Goal: Task Accomplishment & Management: Complete application form

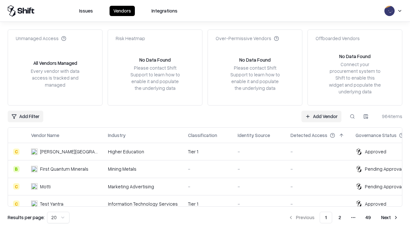
click at [322, 116] on link "Add Vendor" at bounding box center [322, 117] width 40 height 12
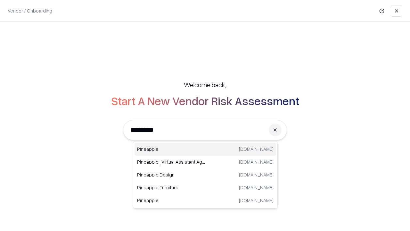
click at [205, 149] on div "Pineapple [DOMAIN_NAME]" at bounding box center [206, 149] width 142 height 13
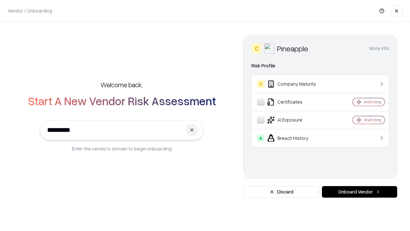
type input "*********"
click at [360, 192] on button "Onboard Vendor" at bounding box center [359, 192] width 75 height 12
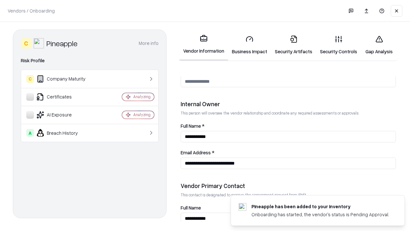
scroll to position [332, 0]
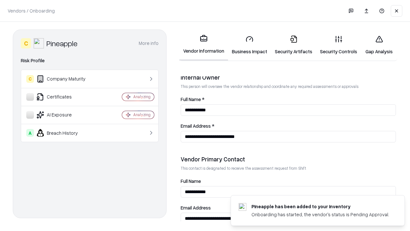
click at [250, 45] on link "Business Impact" at bounding box center [249, 45] width 43 height 30
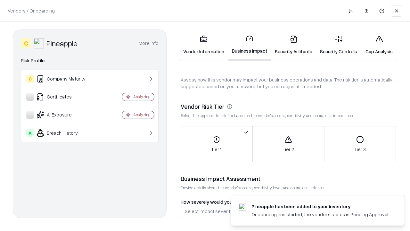
click at [294, 45] on link "Security Artifacts" at bounding box center [293, 45] width 45 height 30
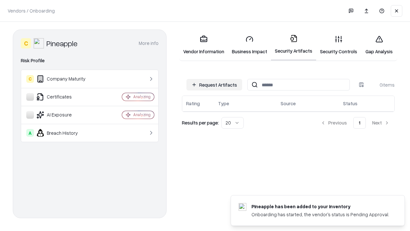
click at [214, 85] on button "Request Artifacts" at bounding box center [215, 85] width 56 height 12
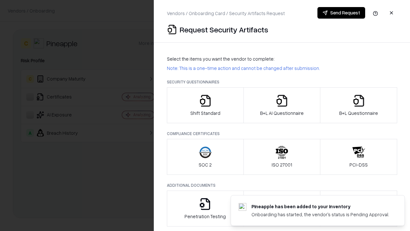
click at [205, 105] on icon "button" at bounding box center [205, 100] width 13 height 13
click at [341, 13] on button "Send Request" at bounding box center [342, 13] width 48 height 12
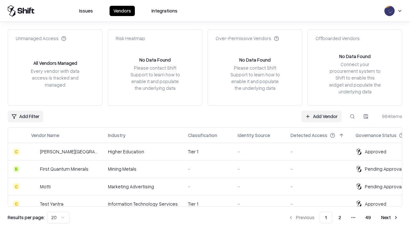
click at [353, 116] on button at bounding box center [353, 117] width 12 height 12
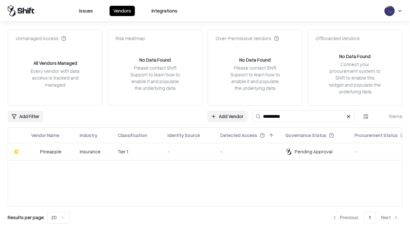
type input "*********"
click at [209, 151] on div "-" at bounding box center [189, 151] width 43 height 7
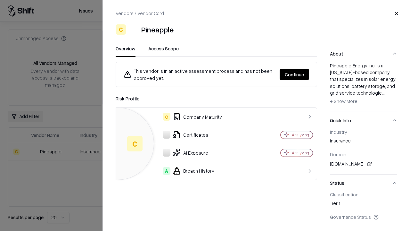
click at [295, 74] on button "Continue" at bounding box center [294, 75] width 29 height 12
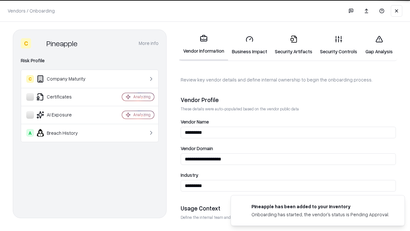
click at [294, 45] on link "Security Artifacts" at bounding box center [293, 45] width 45 height 30
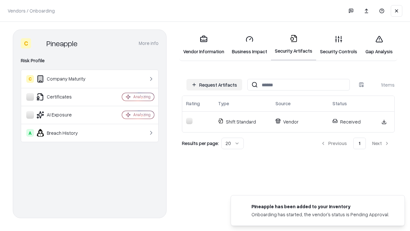
click at [339, 45] on link "Security Controls" at bounding box center [338, 45] width 45 height 30
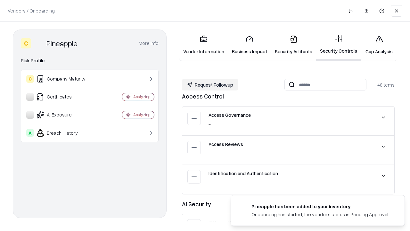
click at [210, 85] on button "Request Followup" at bounding box center [210, 85] width 56 height 12
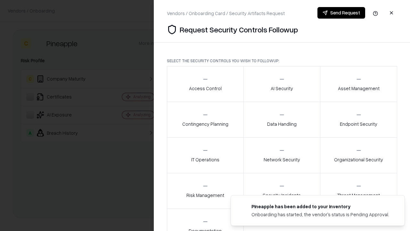
click at [205, 84] on div "Access Control" at bounding box center [205, 84] width 33 height 16
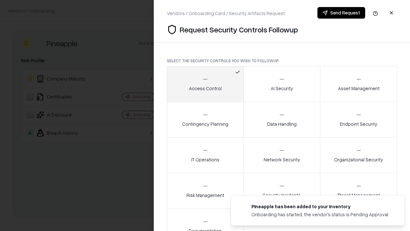
click at [341, 13] on button "Send Request" at bounding box center [342, 13] width 48 height 12
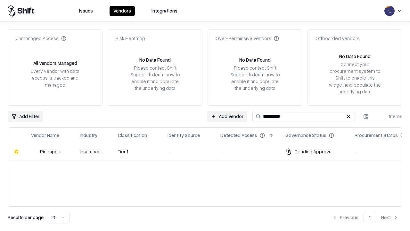
type input "*********"
click at [209, 151] on div "-" at bounding box center [189, 151] width 43 height 7
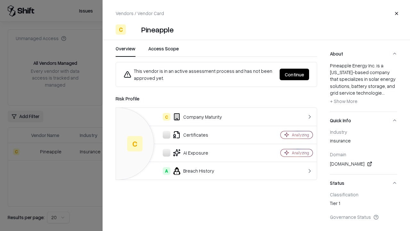
click at [295, 74] on button "Continue" at bounding box center [294, 75] width 29 height 12
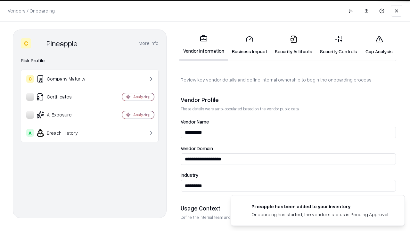
click at [379, 45] on link "Gap Analysis" at bounding box center [379, 45] width 36 height 30
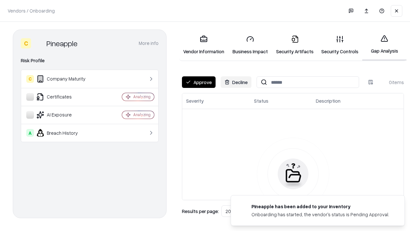
click at [199, 82] on button "Approve" at bounding box center [199, 82] width 34 height 12
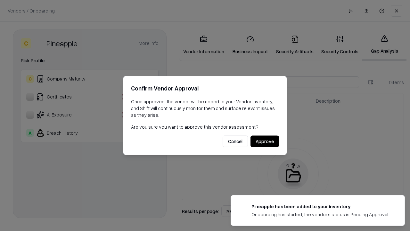
click at [265, 141] on button "Approve" at bounding box center [265, 142] width 29 height 12
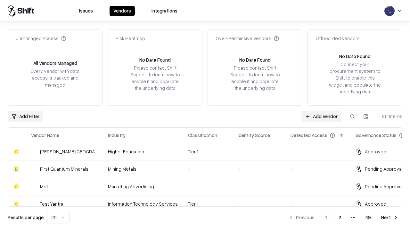
type input "*********"
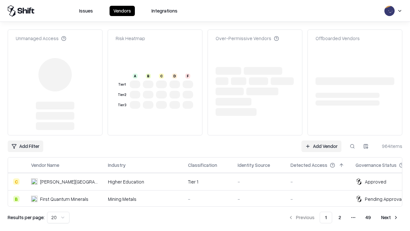
click at [322, 140] on link "Add Vendor" at bounding box center [322, 146] width 40 height 12
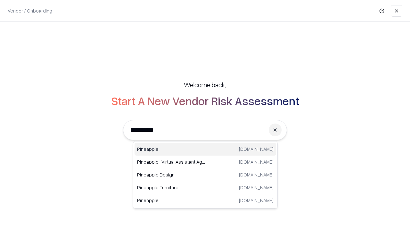
click at [205, 149] on div "Pineapple [DOMAIN_NAME]" at bounding box center [206, 149] width 142 height 13
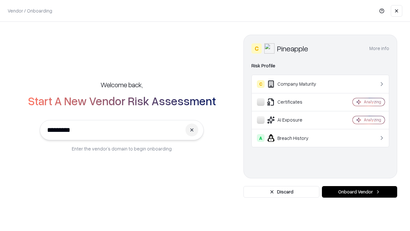
type input "*********"
click at [360, 192] on button "Onboard Vendor" at bounding box center [359, 192] width 75 height 12
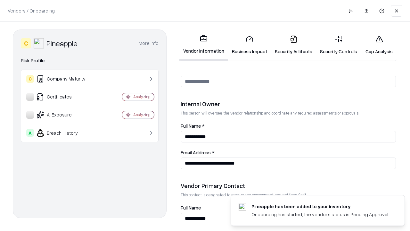
scroll to position [332, 0]
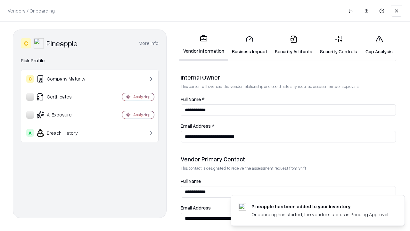
click at [379, 45] on link "Gap Analysis" at bounding box center [379, 45] width 36 height 30
